Goal: Submit feedback/report problem: Submit feedback/report problem

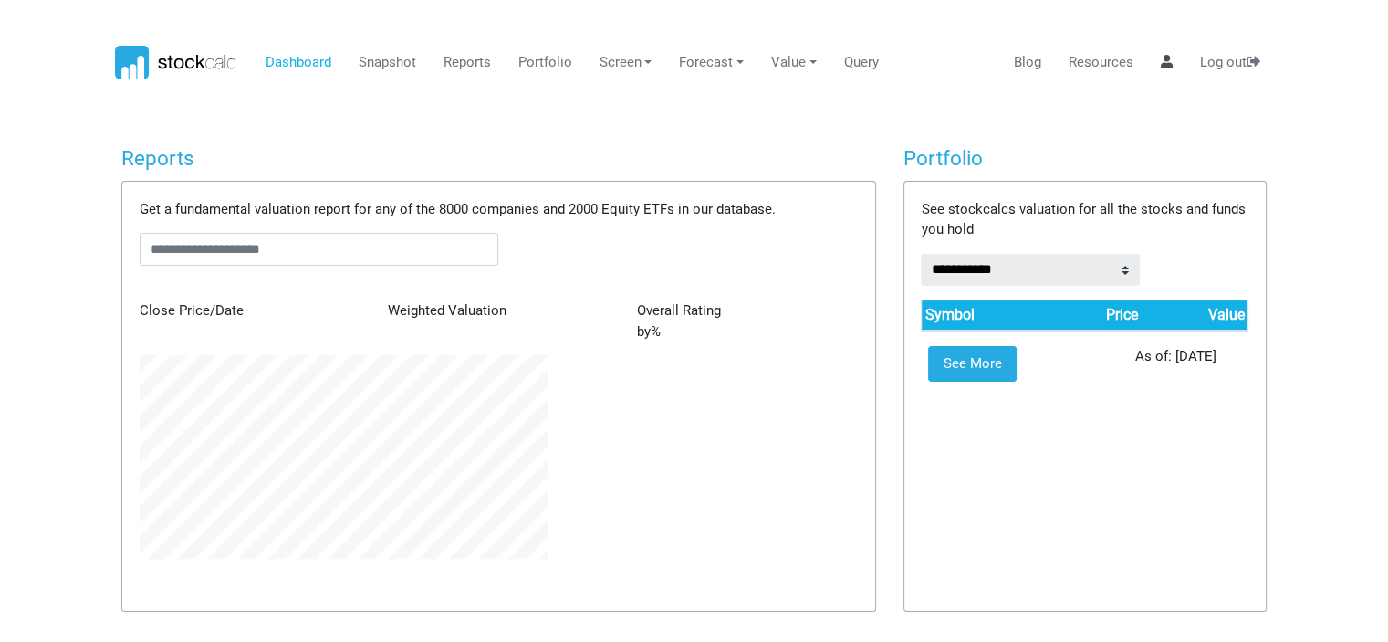
click at [1165, 61] on icon at bounding box center [1167, 62] width 12 height 14
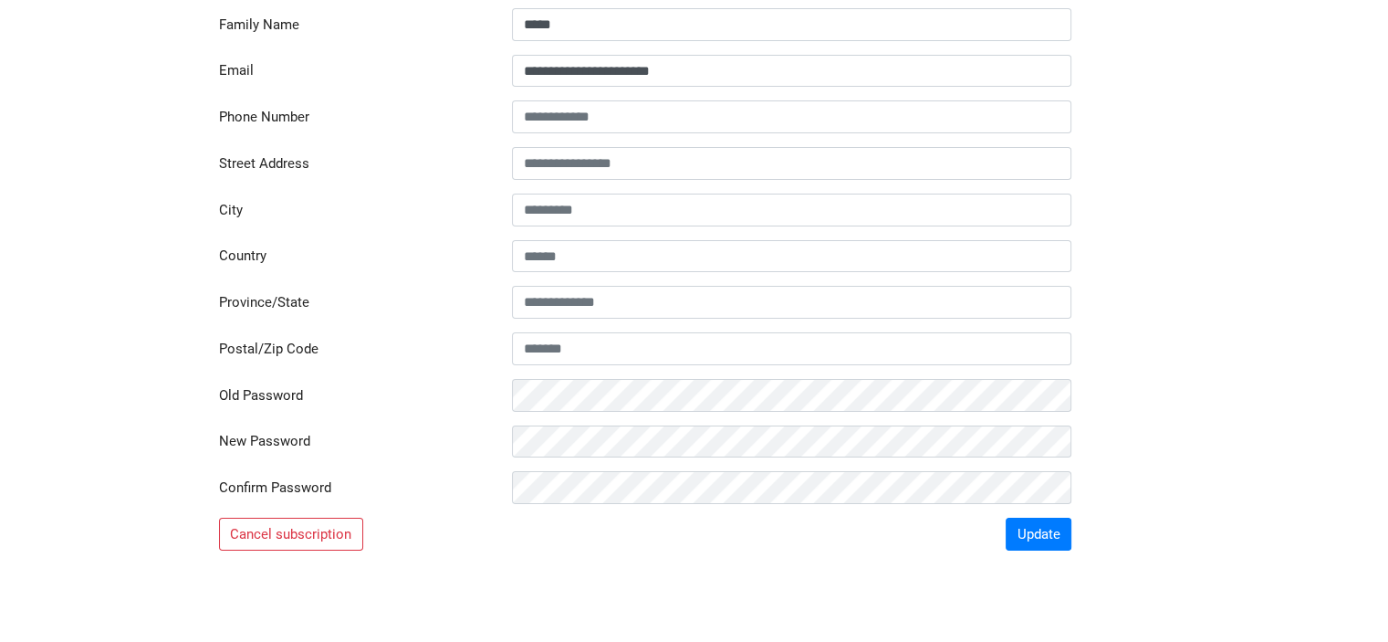
scroll to position [274, 0]
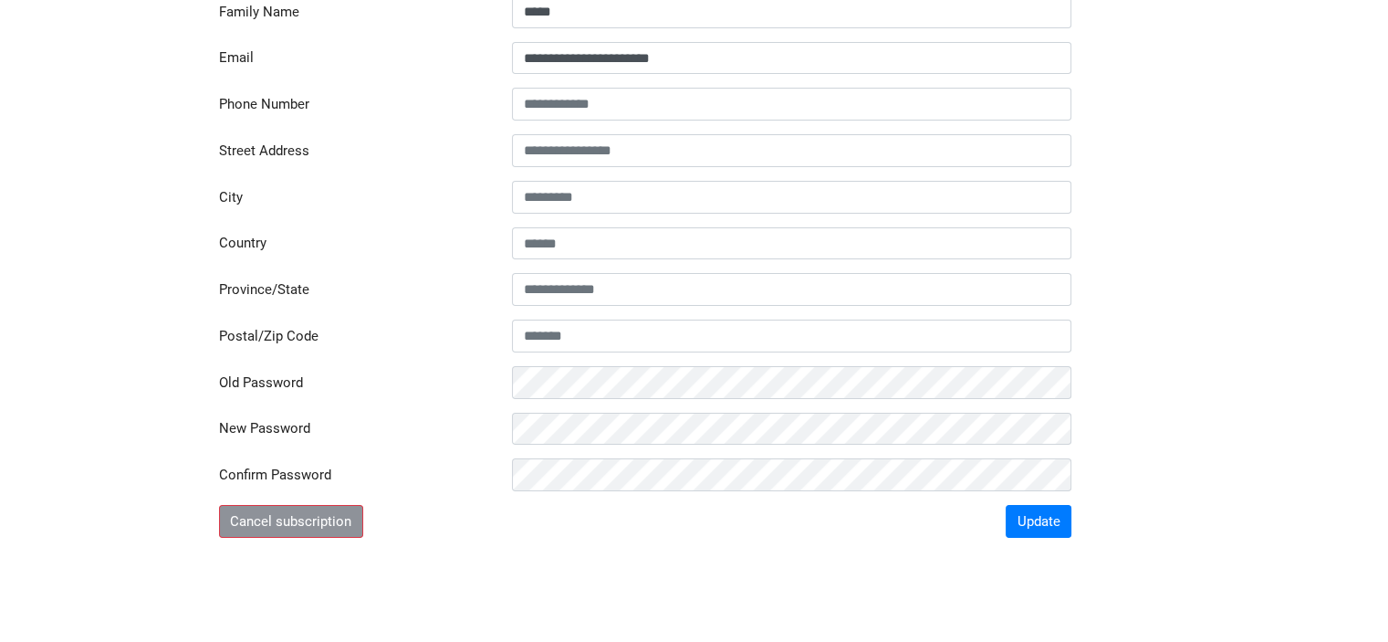
click at [263, 518] on button "Cancel subscription" at bounding box center [291, 521] width 144 height 33
click at [314, 527] on button "Cancel subscription" at bounding box center [291, 521] width 144 height 33
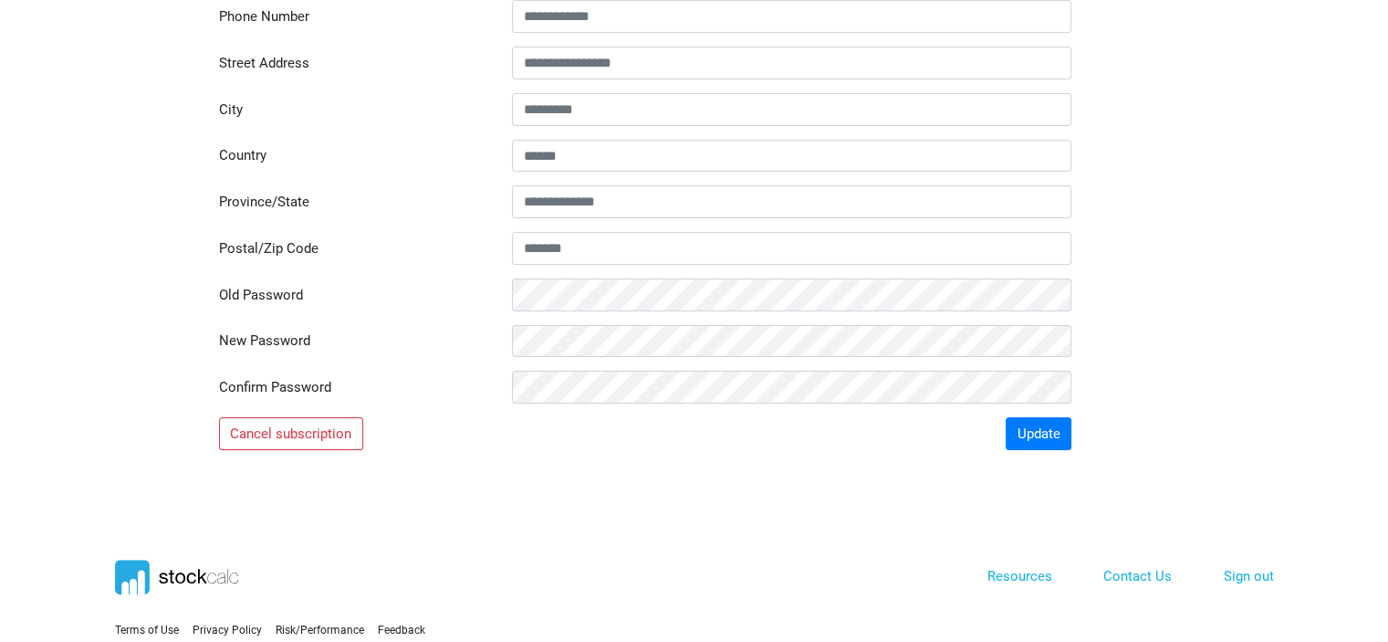
scroll to position [365, 0]
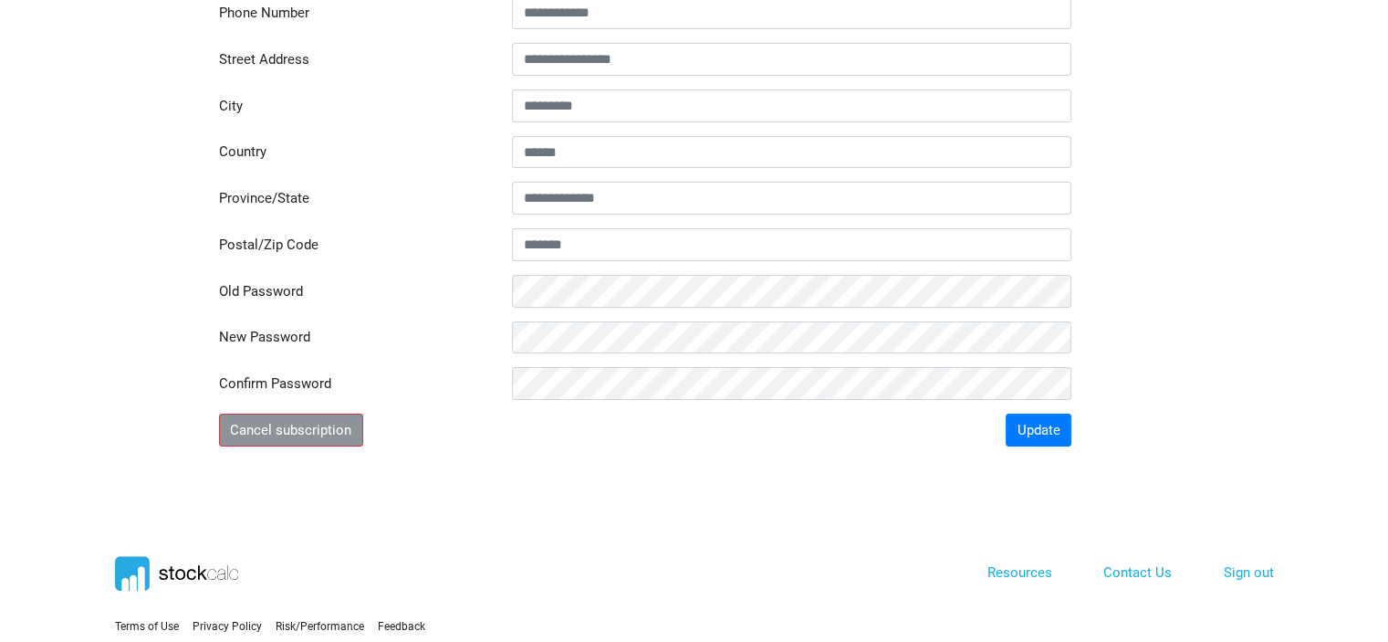
click at [309, 423] on button "Cancel subscription" at bounding box center [291, 429] width 144 height 33
click at [1036, 432] on button "Update" at bounding box center [1039, 429] width 66 height 33
click at [322, 421] on button "Cancel subscription" at bounding box center [291, 429] width 144 height 33
drag, startPoint x: 322, startPoint y: 421, endPoint x: 599, endPoint y: 507, distance: 289.8
click at [599, 507] on section "Terms of Use Privacy Policy Feedback" at bounding box center [694, 625] width 1388 height 318
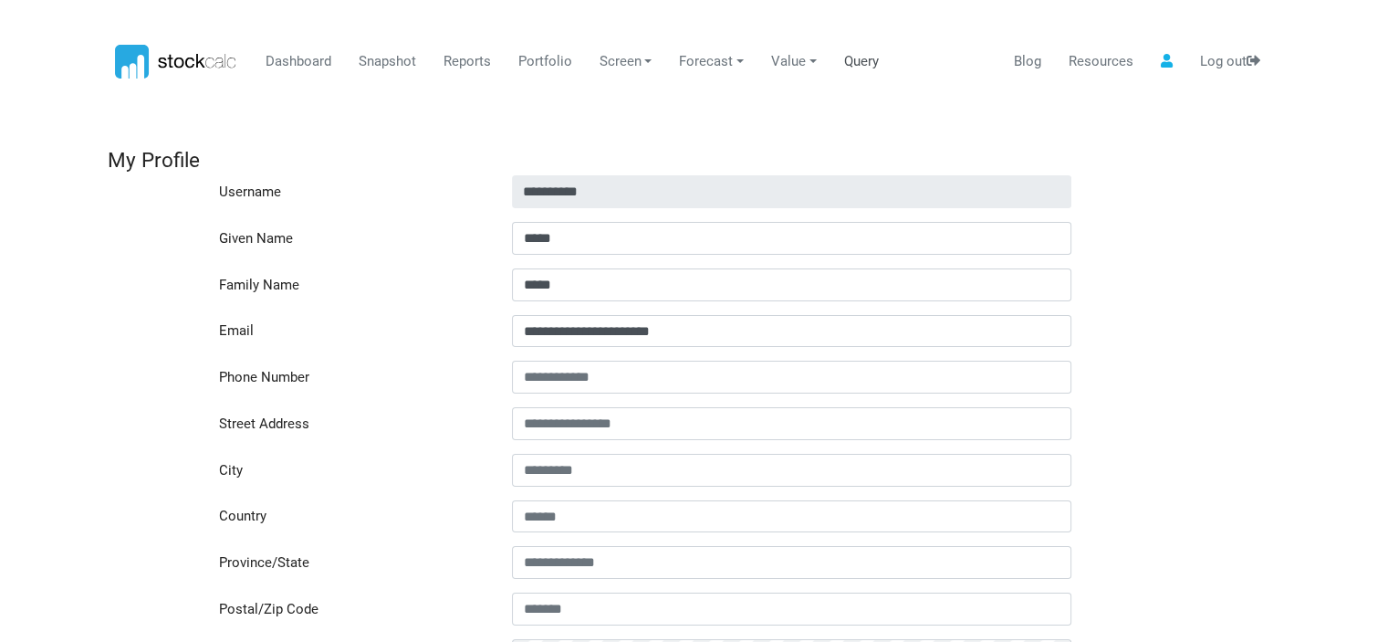
scroll to position [0, 0]
click at [1168, 63] on icon at bounding box center [1167, 62] width 12 height 14
click at [803, 61] on link "Value" at bounding box center [794, 63] width 59 height 35
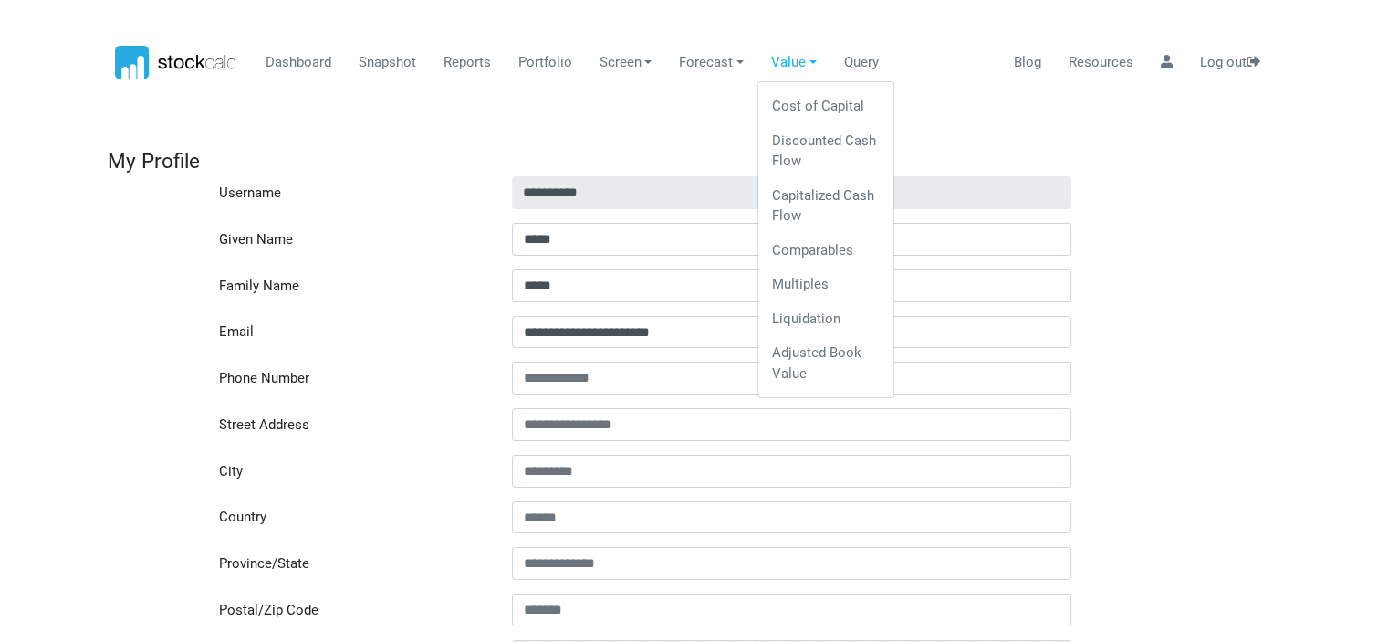
click at [1010, 112] on body "Dashboard Snapshot Reports Portfolio Screen Stock Screener Sector ETF Industry …" at bounding box center [694, 321] width 1388 height 642
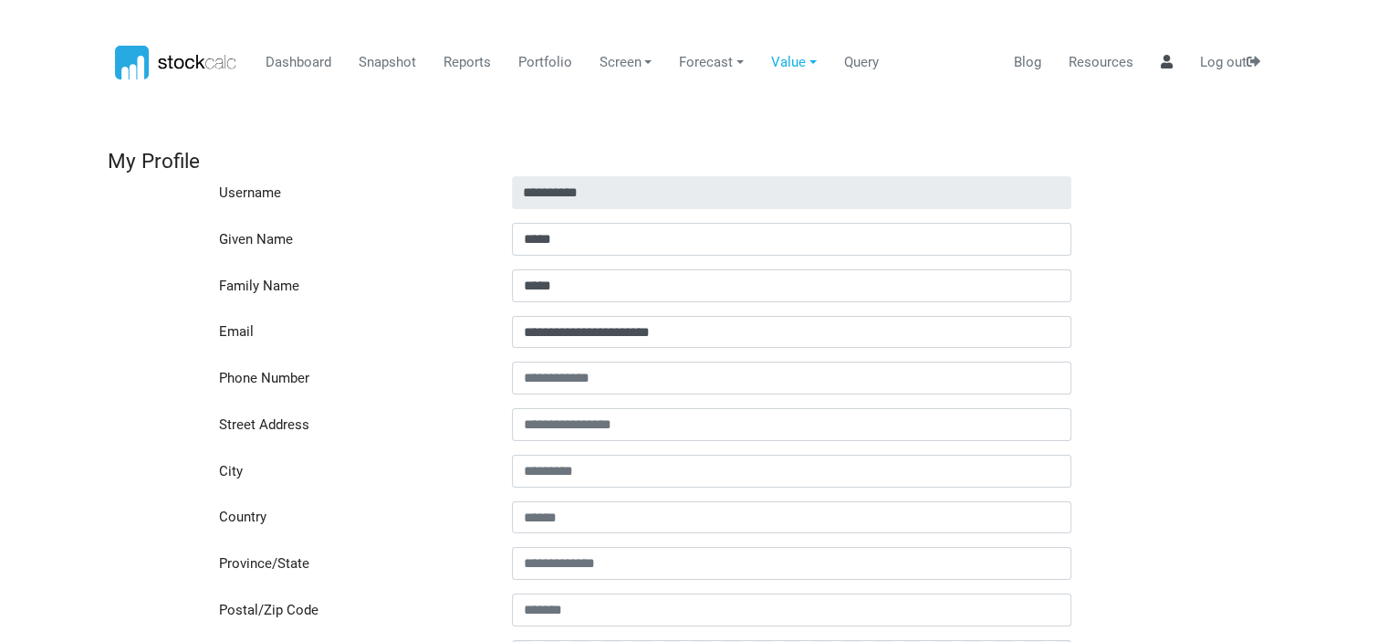
click at [1165, 58] on icon at bounding box center [1167, 62] width 12 height 14
click at [1124, 58] on link "Resources" at bounding box center [1101, 63] width 78 height 35
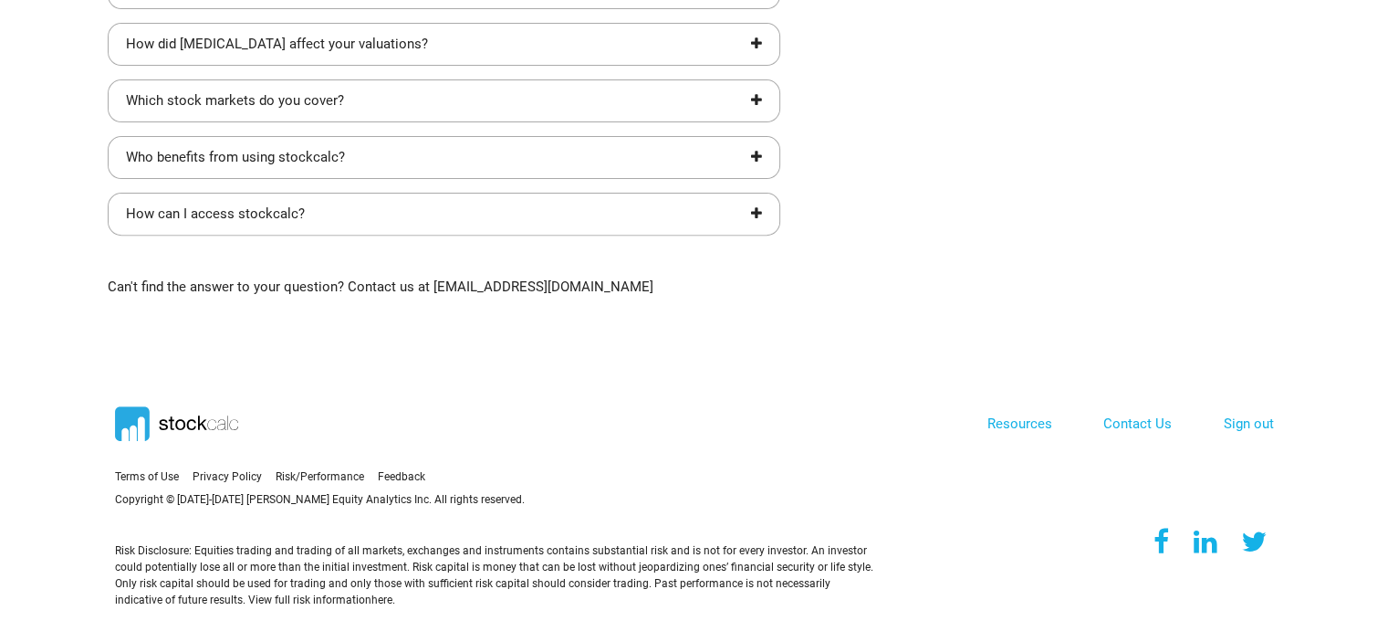
scroll to position [648, 0]
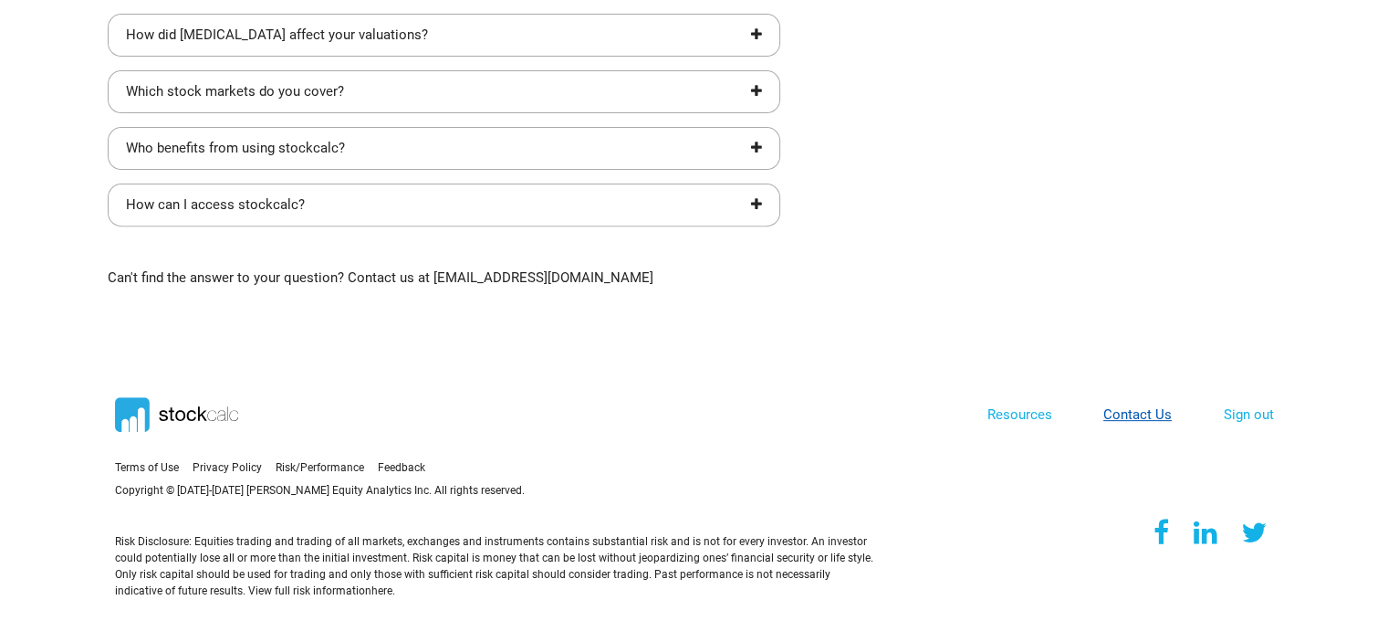
click at [1141, 408] on link "Contact Us" at bounding box center [1138, 414] width 68 height 16
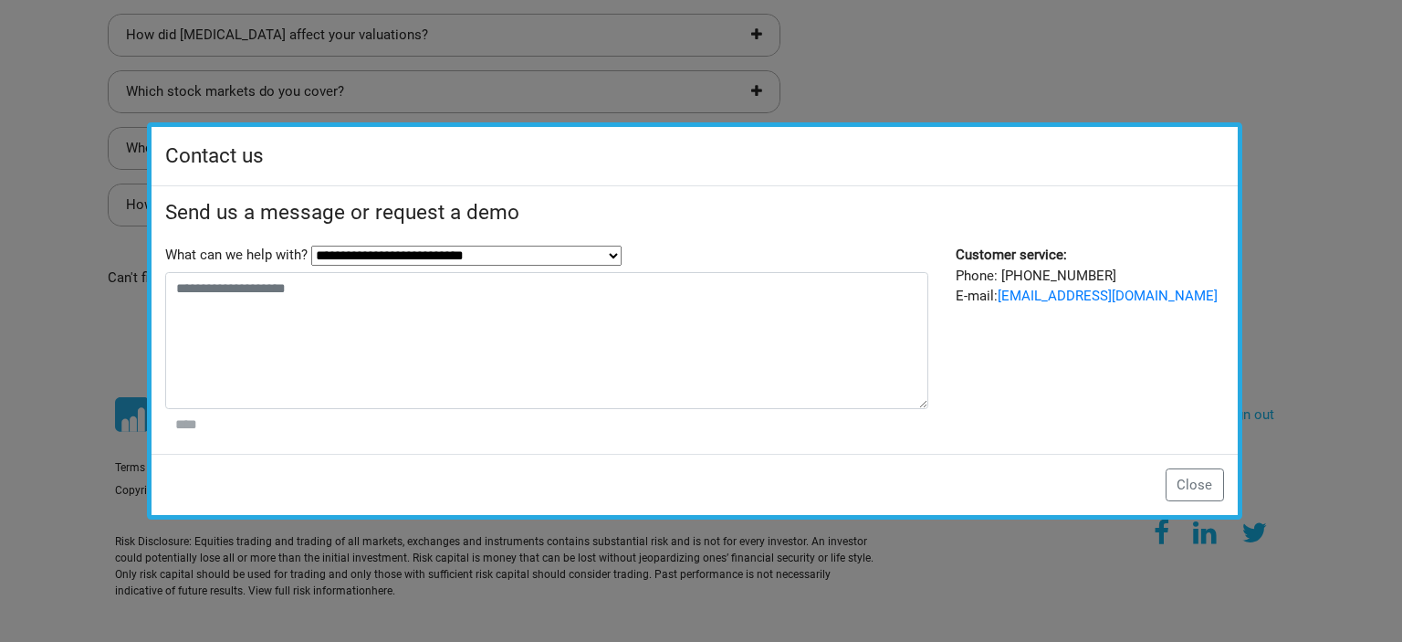
click at [610, 256] on select "**********" at bounding box center [466, 256] width 310 height 20
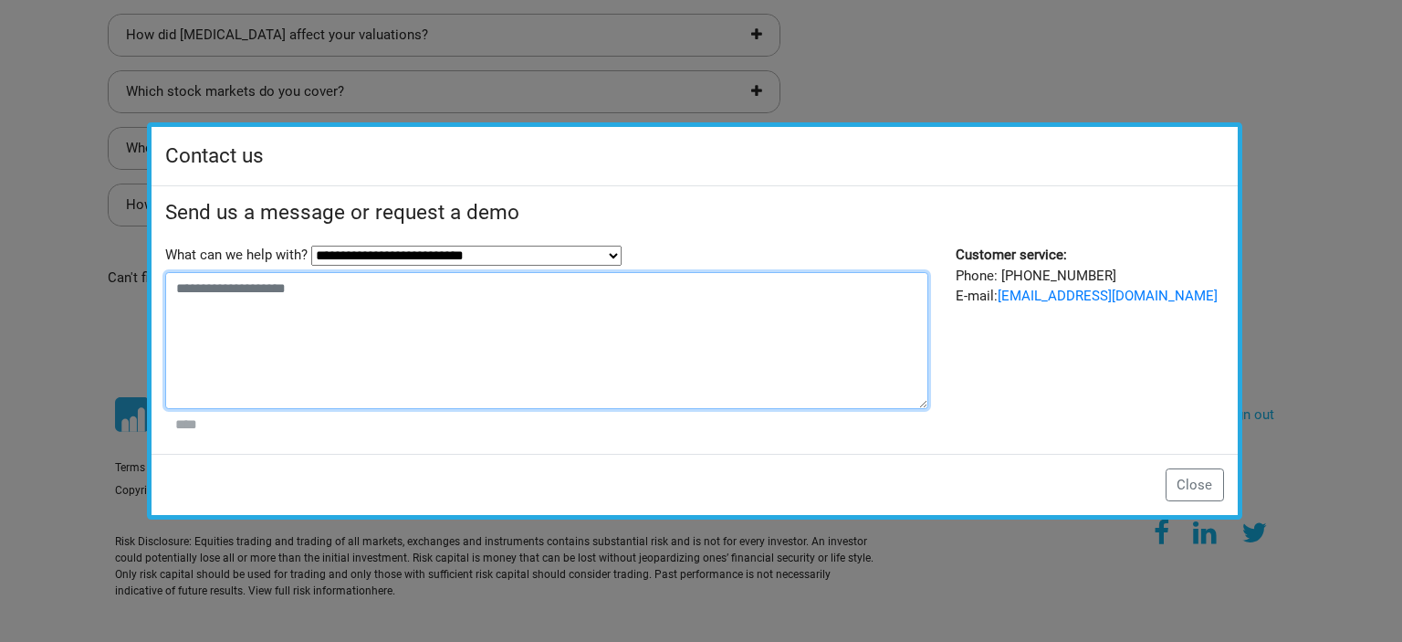
click at [250, 315] on textarea at bounding box center [547, 340] width 764 height 137
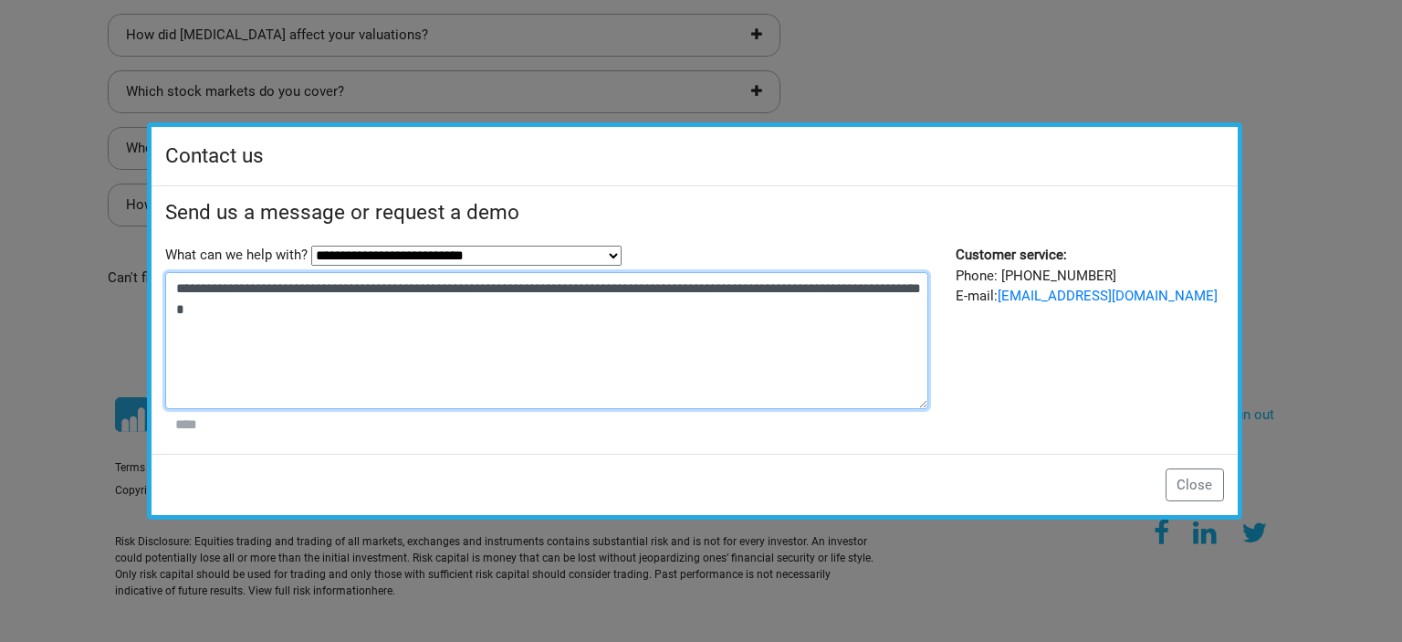
click at [630, 353] on textarea "**********" at bounding box center [547, 340] width 764 height 137
type textarea "**********"
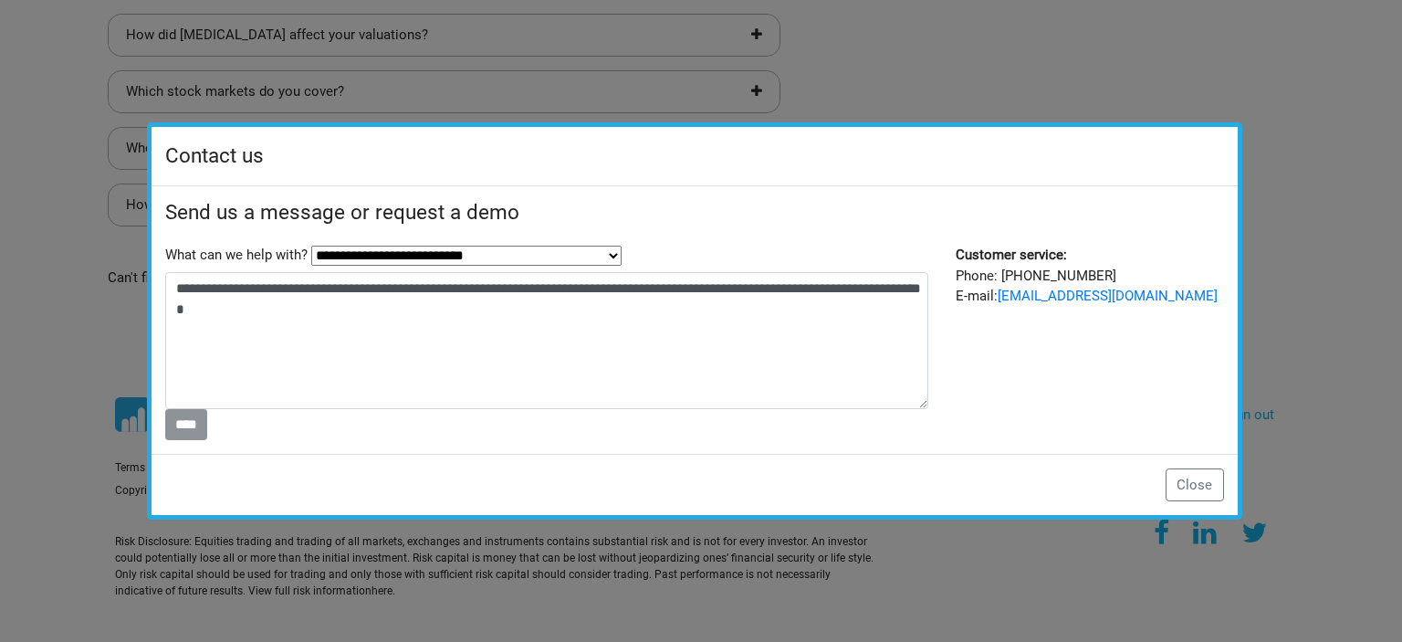
click at [191, 426] on input "****" at bounding box center [186, 424] width 43 height 31
click at [1196, 476] on button "Close" at bounding box center [1195, 484] width 58 height 33
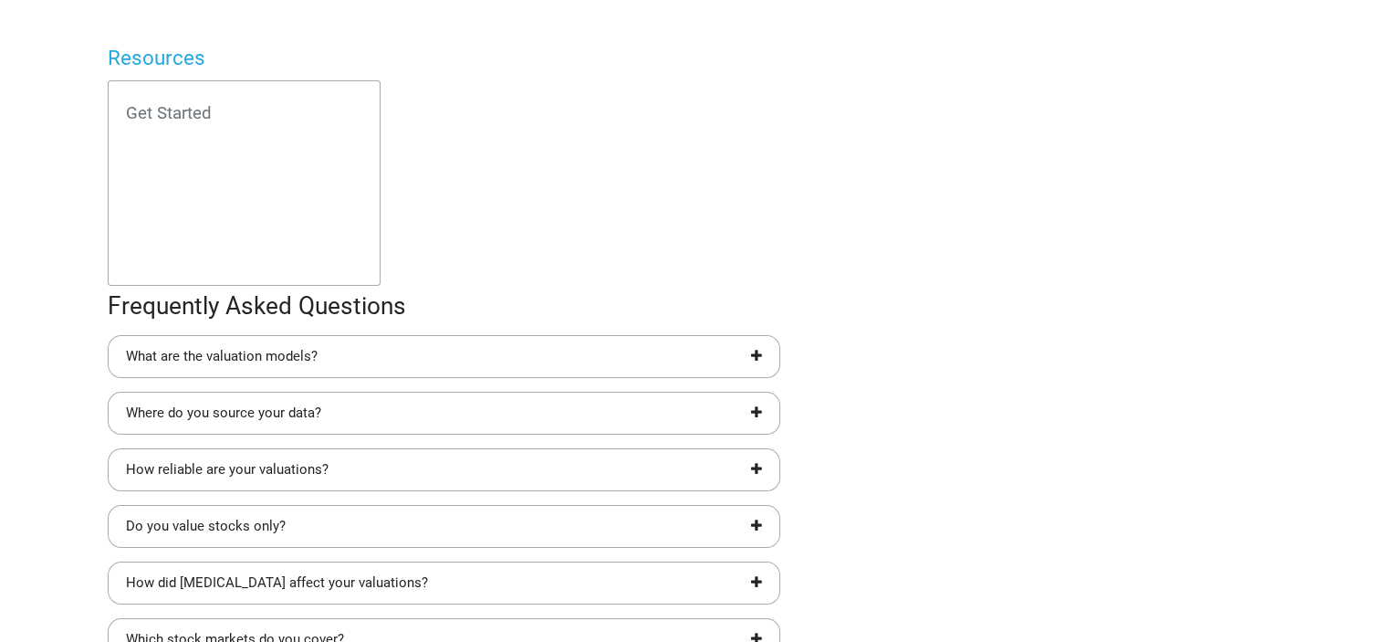
scroll to position [0, 0]
